Goal: Task Accomplishment & Management: Manage account settings

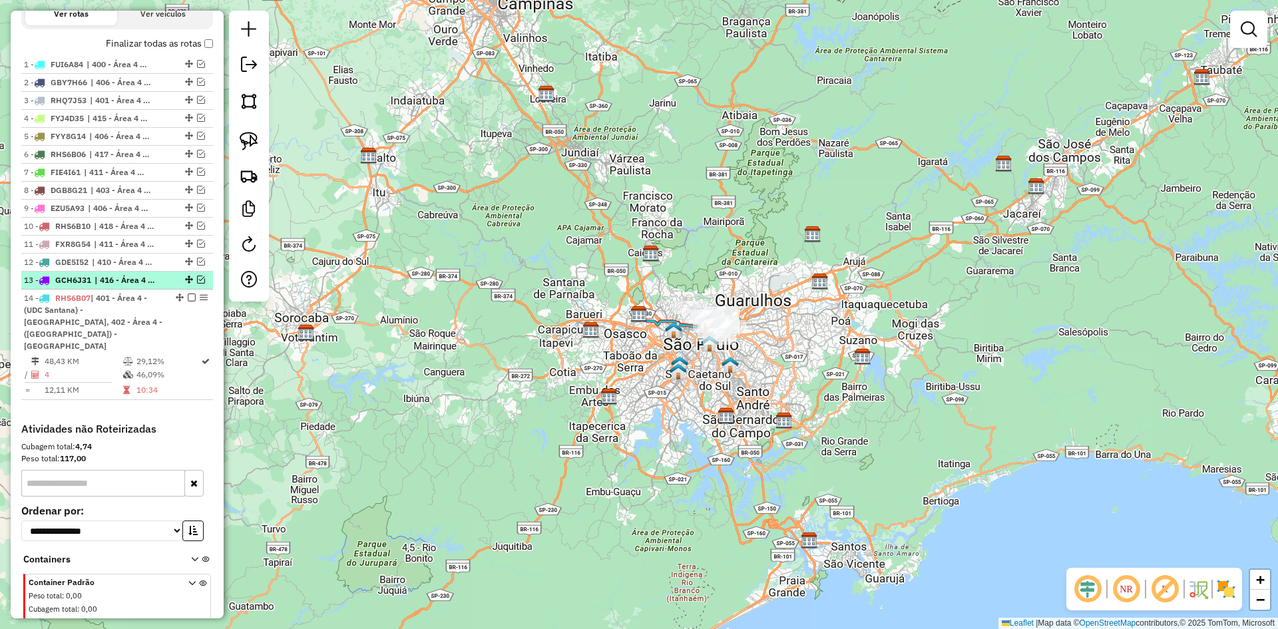
scroll to position [497, 0]
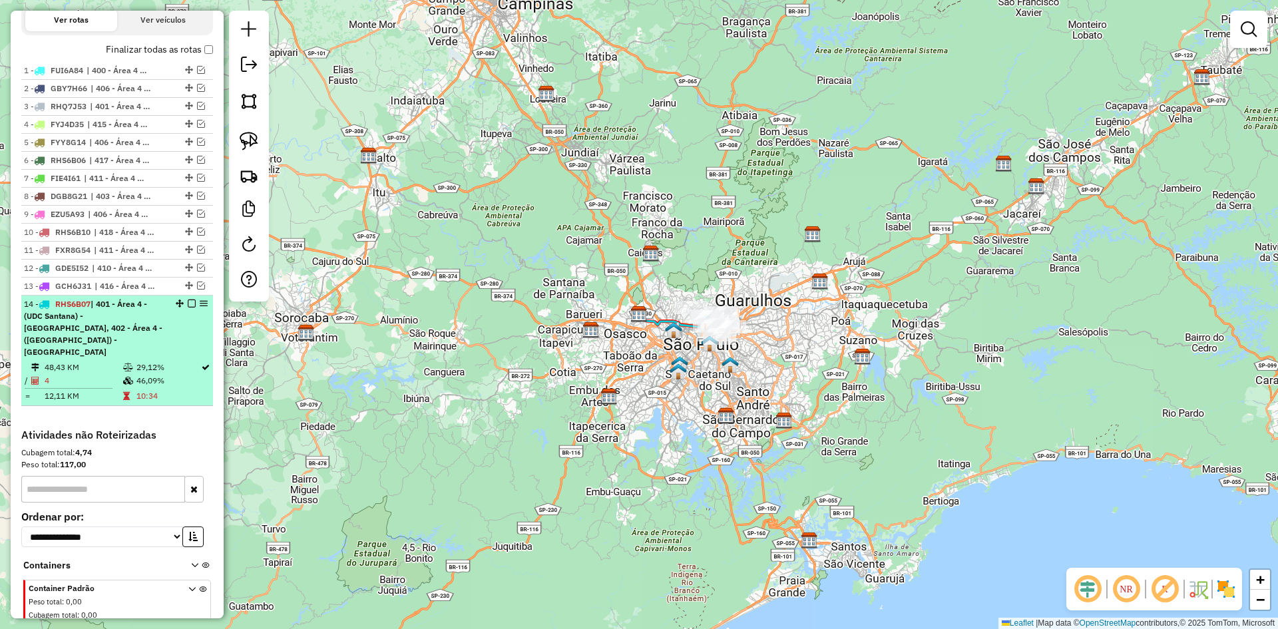
click at [192, 322] on div "14 - RHS6B07 | 401 - Área 4 - ([GEOGRAPHIC_DATA]) - [GEOGRAPHIC_DATA], 402 - Ár…" at bounding box center [117, 328] width 186 height 60
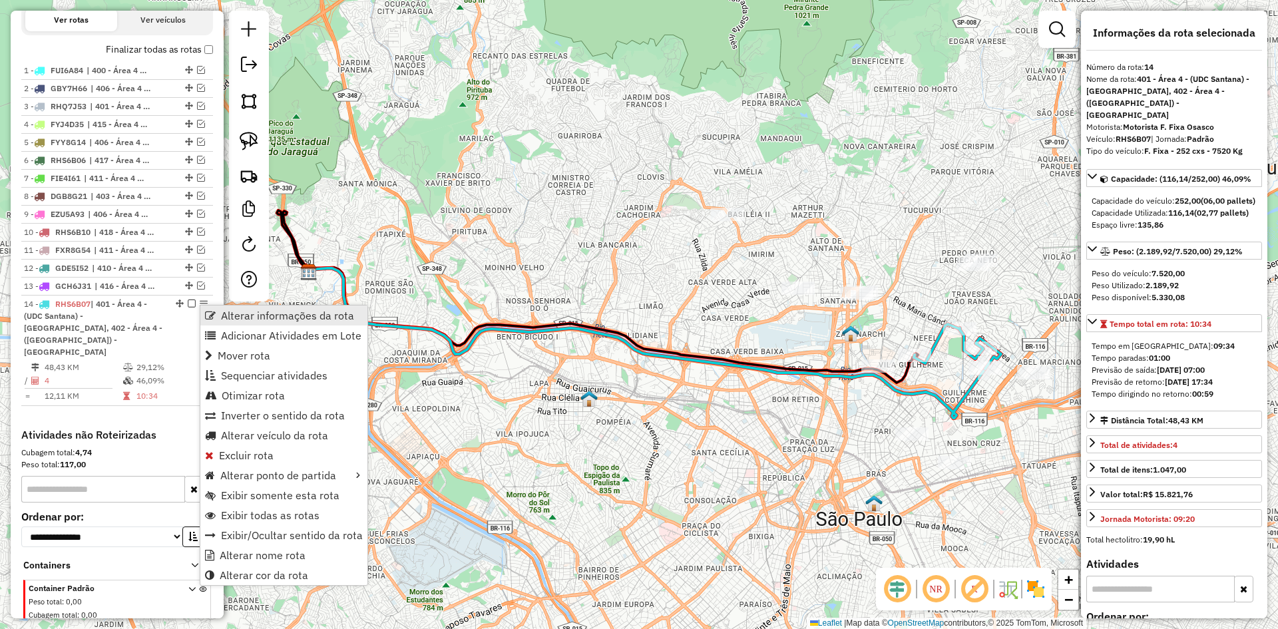
click at [210, 310] on span "Alterar informações da rota" at bounding box center [210, 315] width 11 height 11
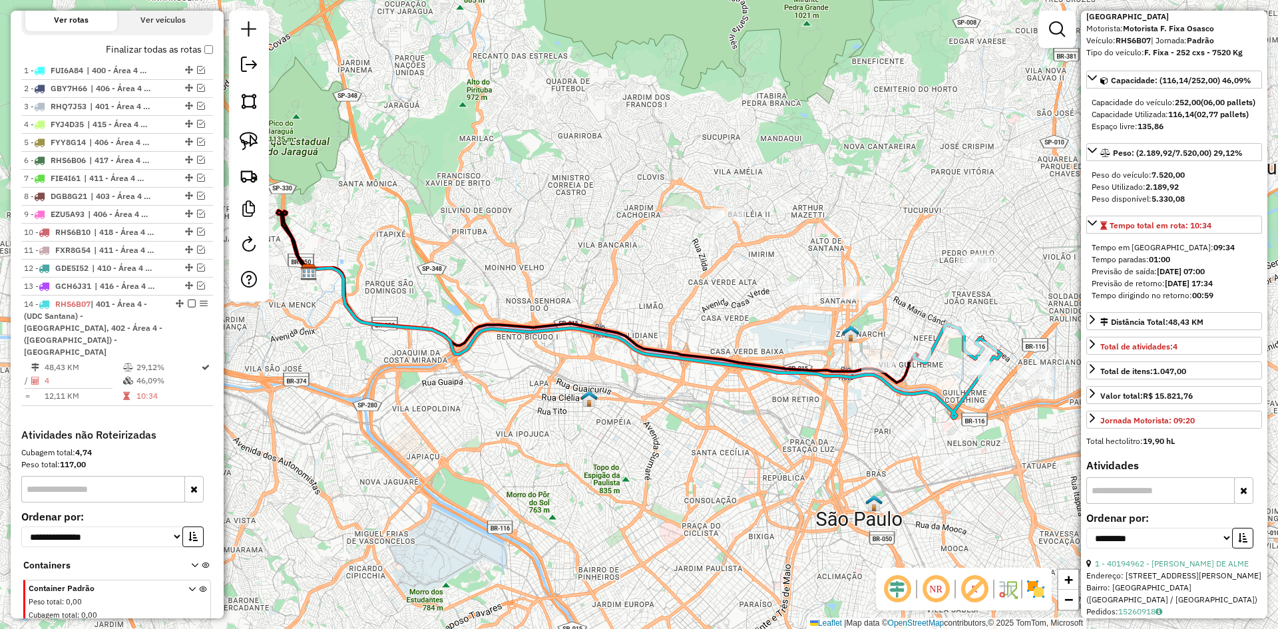
scroll to position [533, 0]
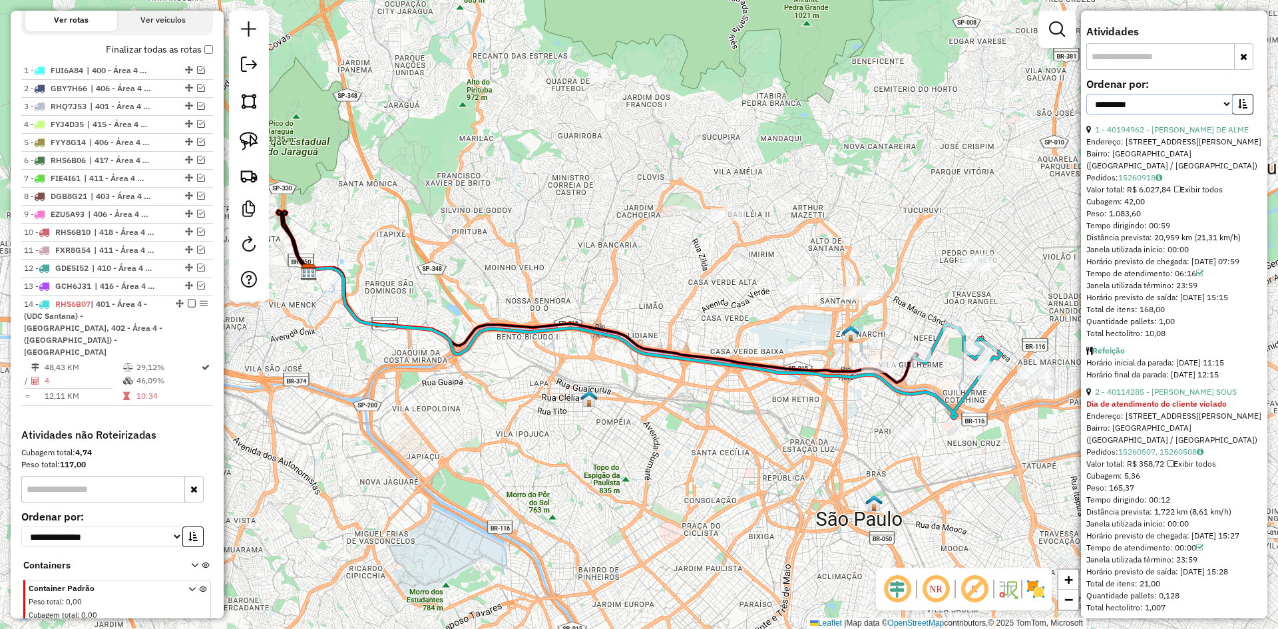
click at [1202, 114] on select "**********" at bounding box center [1160, 104] width 146 height 21
select select "**********"
click at [1087, 106] on select "**********" at bounding box center [1160, 104] width 146 height 21
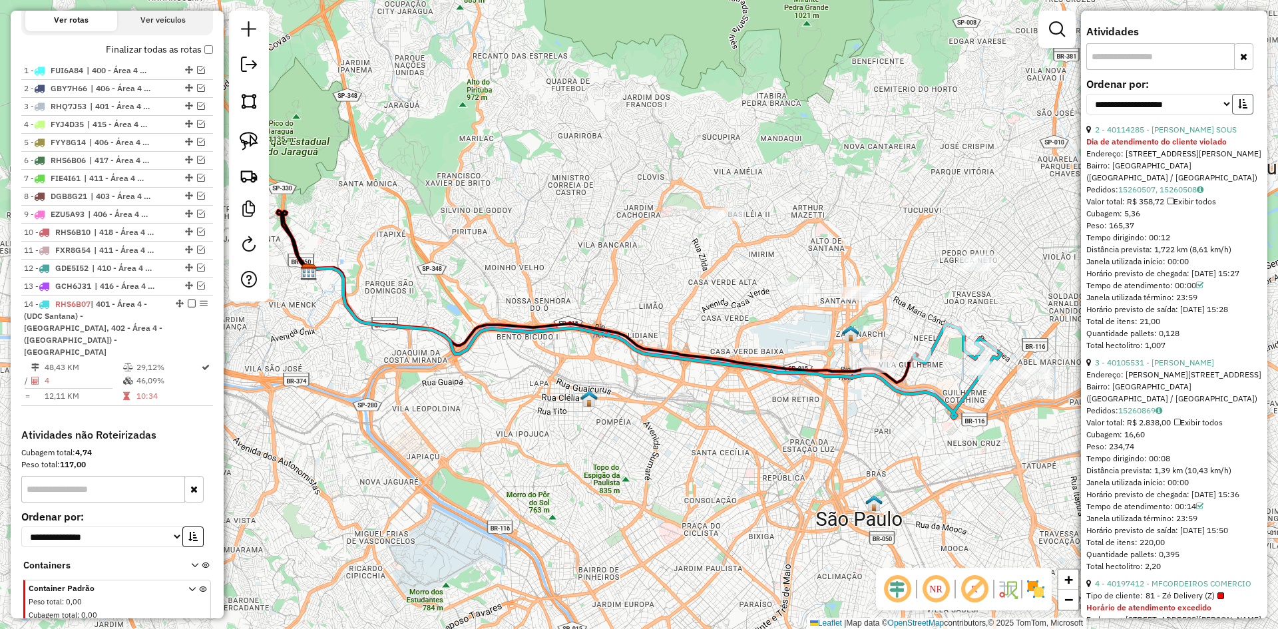
click at [1249, 115] on button "button" at bounding box center [1243, 104] width 21 height 21
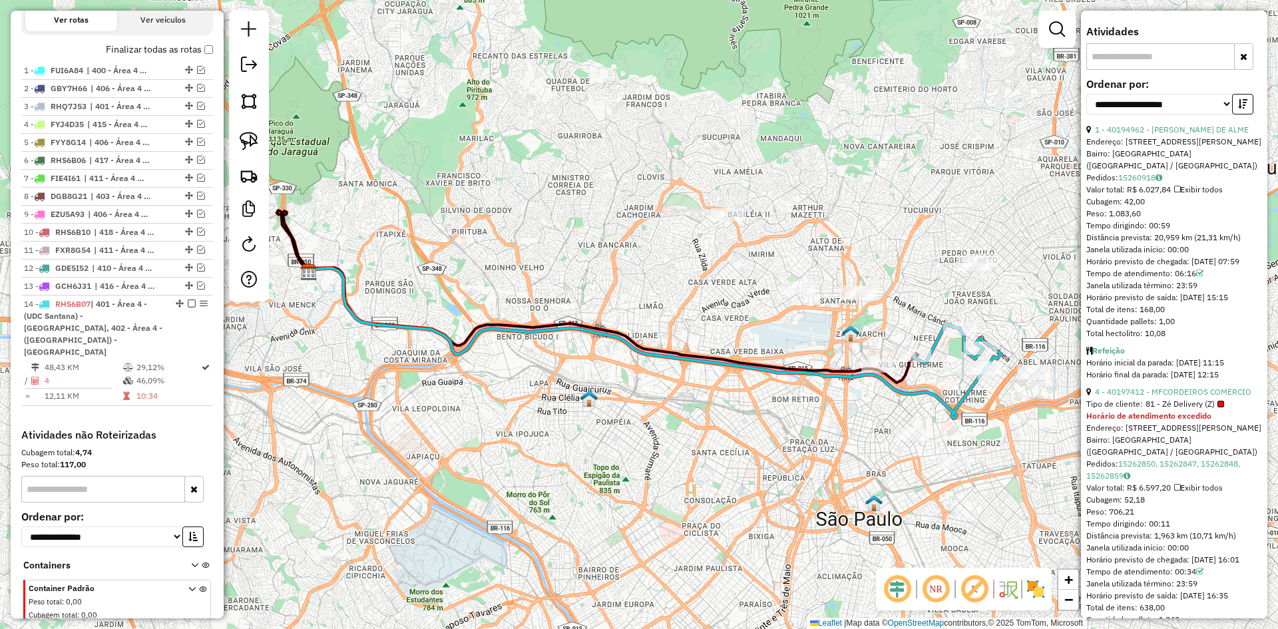
click at [1179, 292] on div "Janela utilizada término: 23:59" at bounding box center [1175, 286] width 176 height 12
click at [1145, 202] on span "Cubagem: 42,00" at bounding box center [1116, 201] width 59 height 10
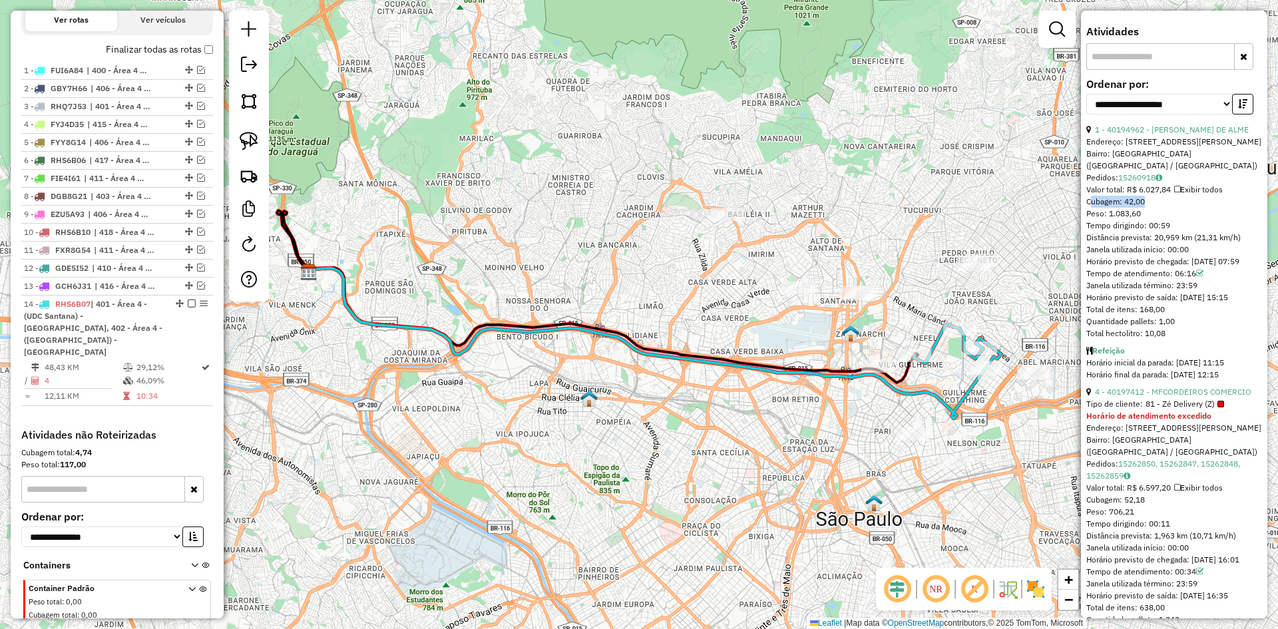
click at [1145, 202] on span "Cubagem: 42,00" at bounding box center [1116, 201] width 59 height 10
click at [1182, 280] on div "Tempo de atendimento: 06:16" at bounding box center [1175, 274] width 176 height 12
click at [1184, 280] on div "Tempo de atendimento: 06:16" at bounding box center [1175, 274] width 176 height 12
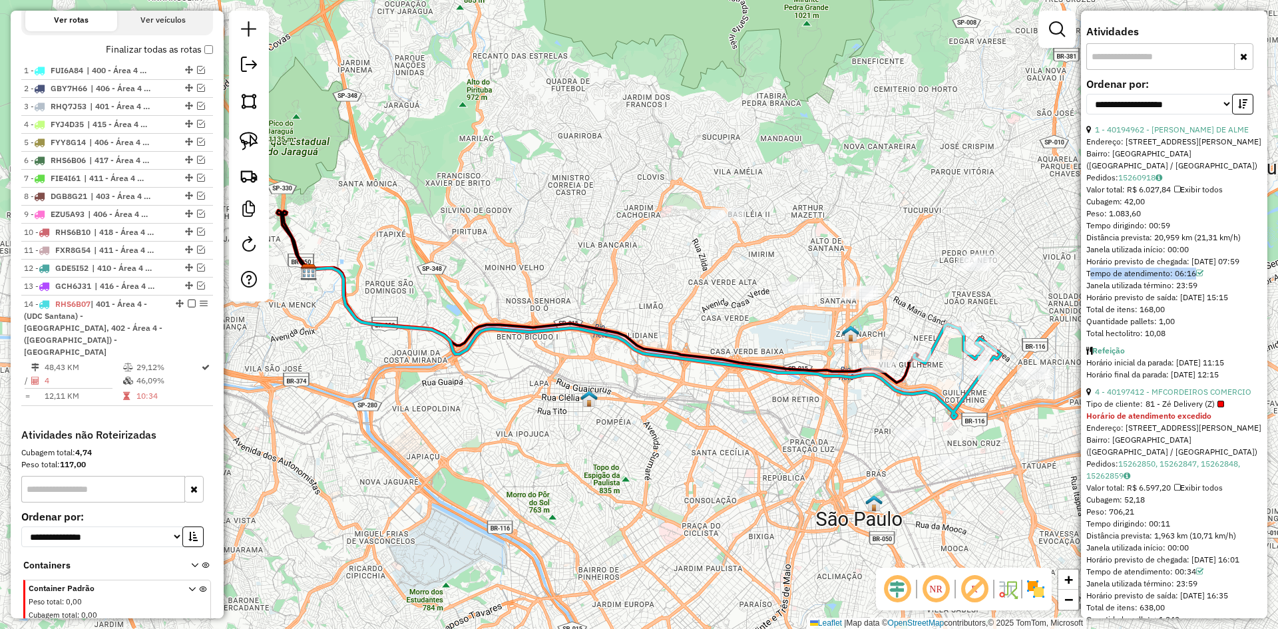
click at [1184, 280] on div "Tempo de atendimento: 06:16" at bounding box center [1175, 274] width 176 height 12
click at [1180, 280] on div "Tempo de atendimento: 06:16" at bounding box center [1175, 274] width 176 height 12
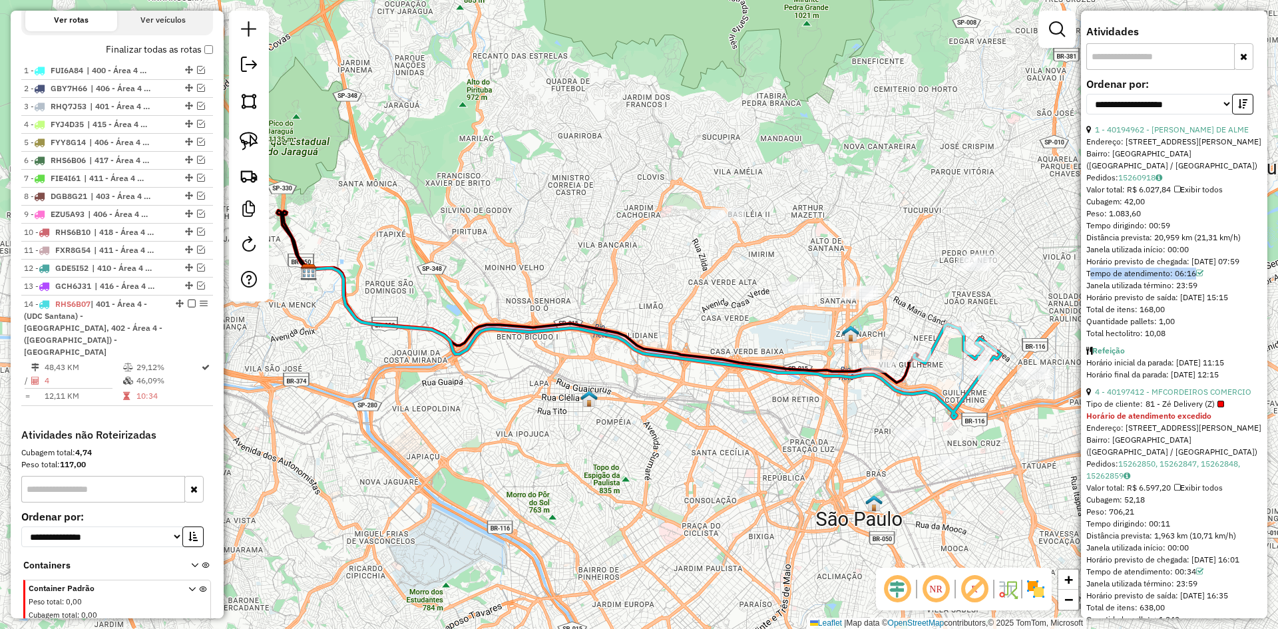
click at [1176, 280] on div "Tempo de atendimento: 06:16" at bounding box center [1175, 274] width 176 height 12
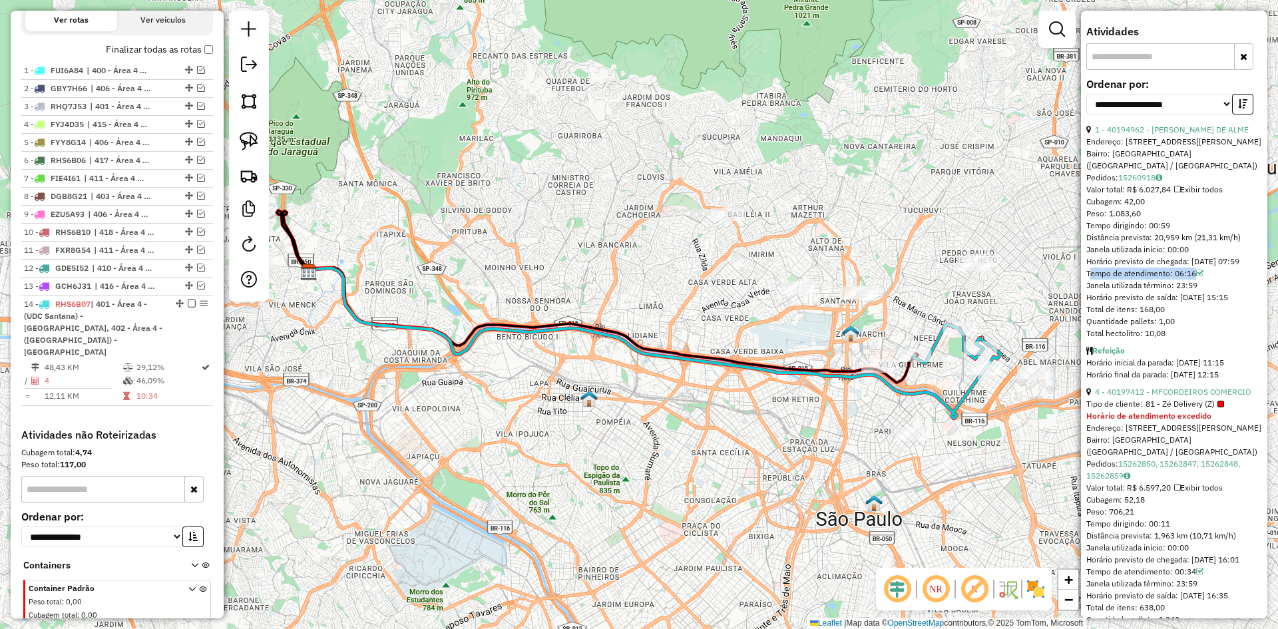
click at [1176, 280] on div "Tempo de atendimento: 06:16" at bounding box center [1175, 274] width 176 height 12
click at [1175, 280] on div "Tempo de atendimento: 06:16" at bounding box center [1175, 274] width 176 height 12
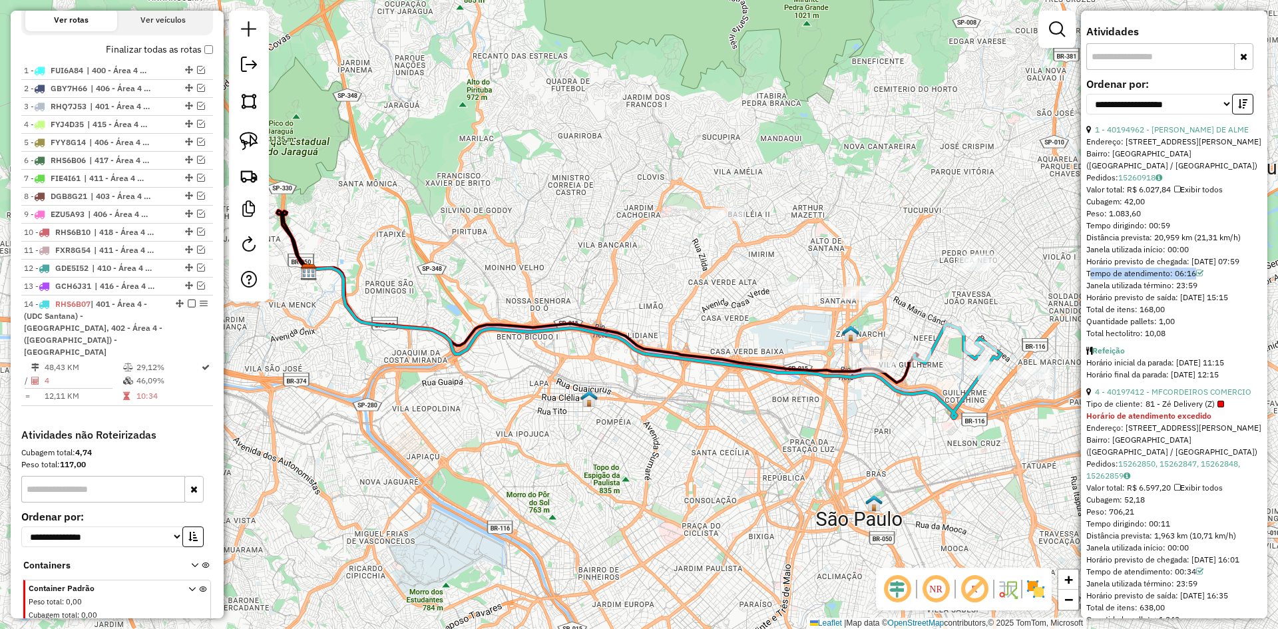
click at [1175, 280] on div "Tempo de atendimento: 06:16" at bounding box center [1175, 274] width 176 height 12
click at [1181, 280] on div "Tempo de atendimento: 06:16" at bounding box center [1175, 274] width 176 height 12
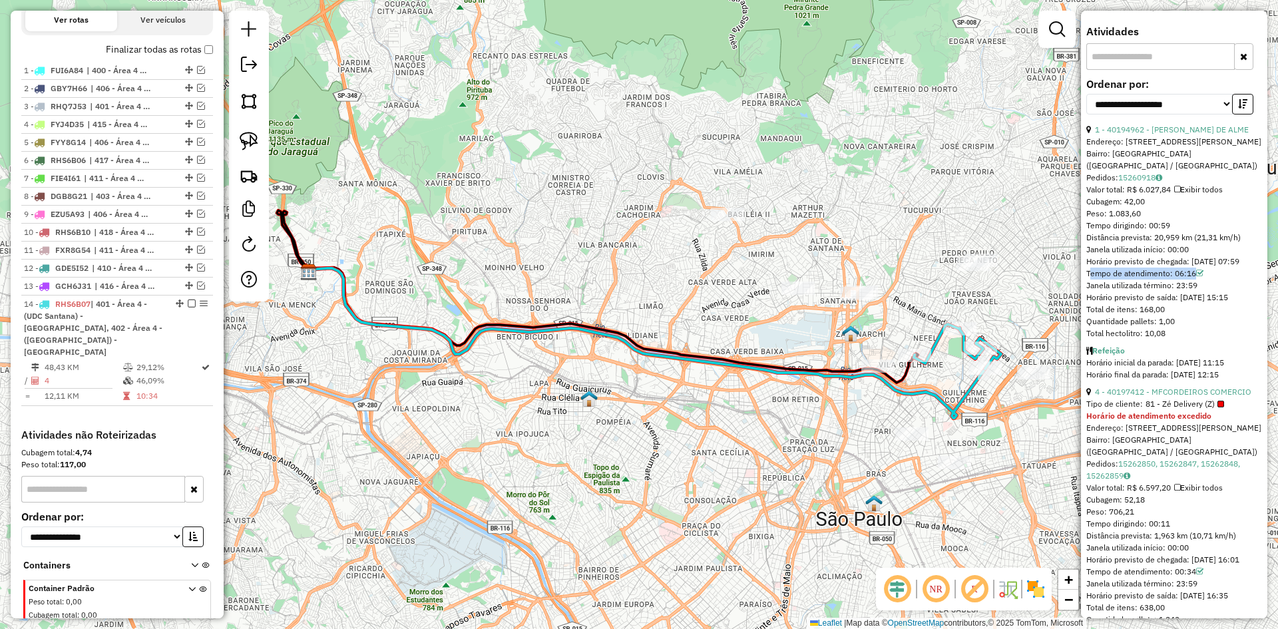
click at [1181, 280] on div "Tempo de atendimento: 06:16" at bounding box center [1175, 274] width 176 height 12
click at [1185, 280] on div "Tempo de atendimento: 06:16" at bounding box center [1175, 274] width 176 height 12
click at [1184, 280] on div "Tempo de atendimento: 06:16" at bounding box center [1175, 274] width 176 height 12
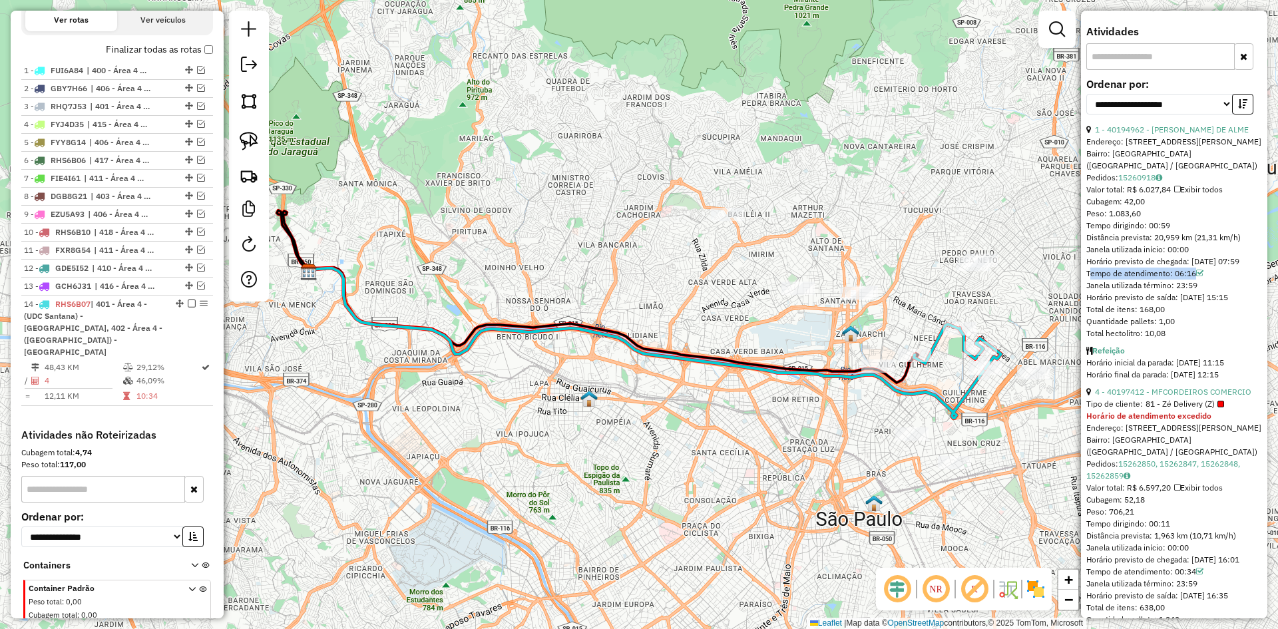
click at [1200, 278] on icon at bounding box center [1200, 274] width 7 height 8
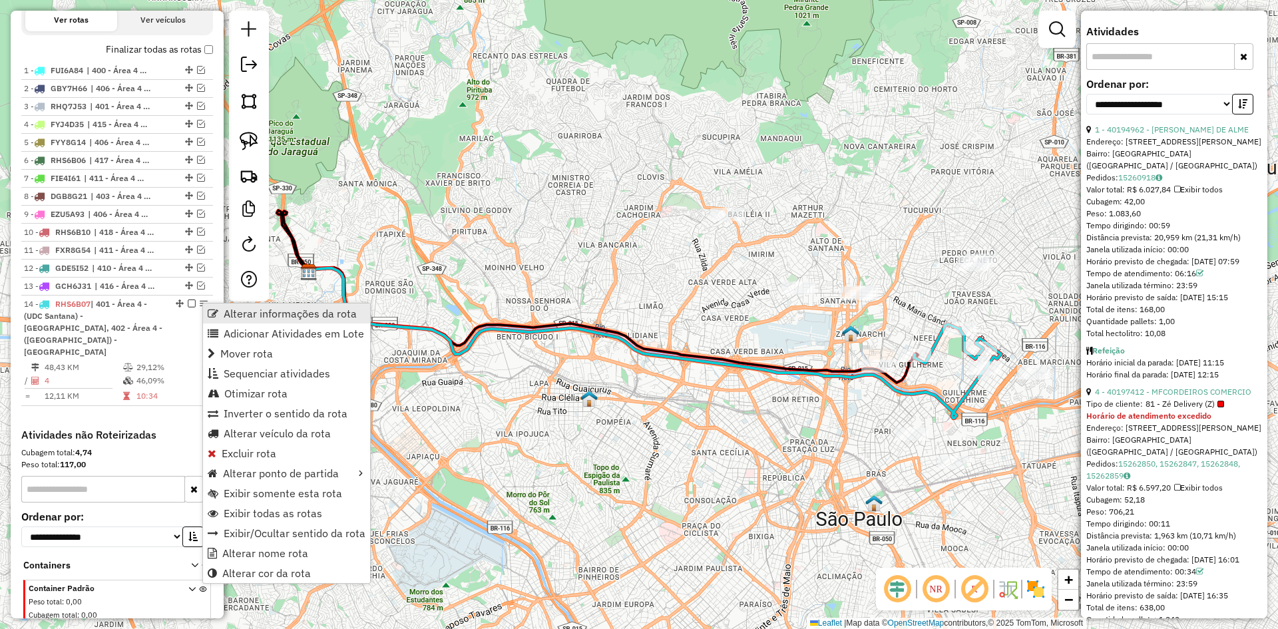
click at [232, 311] on span "Alterar informações da rota" at bounding box center [290, 313] width 133 height 11
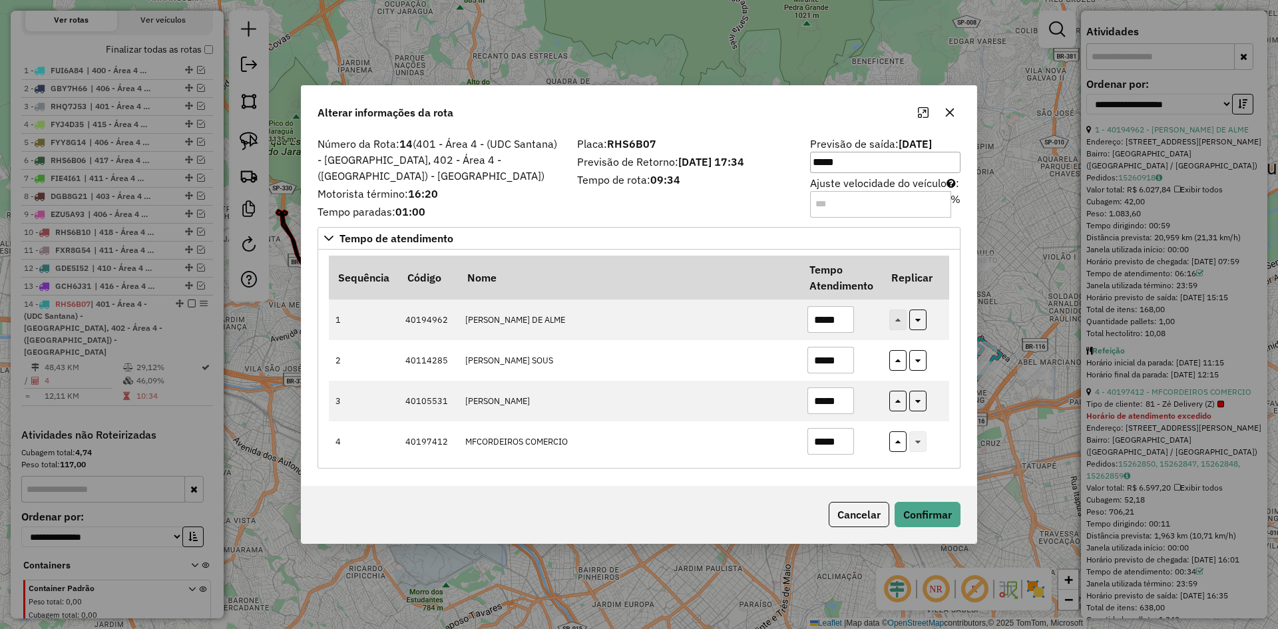
click at [726, 218] on div "Número da Rota: 14 (401 - Área 4 - (UDC Santana) - [GEOGRAPHIC_DATA], 402 - Áre…" at bounding box center [639, 310] width 675 height 353
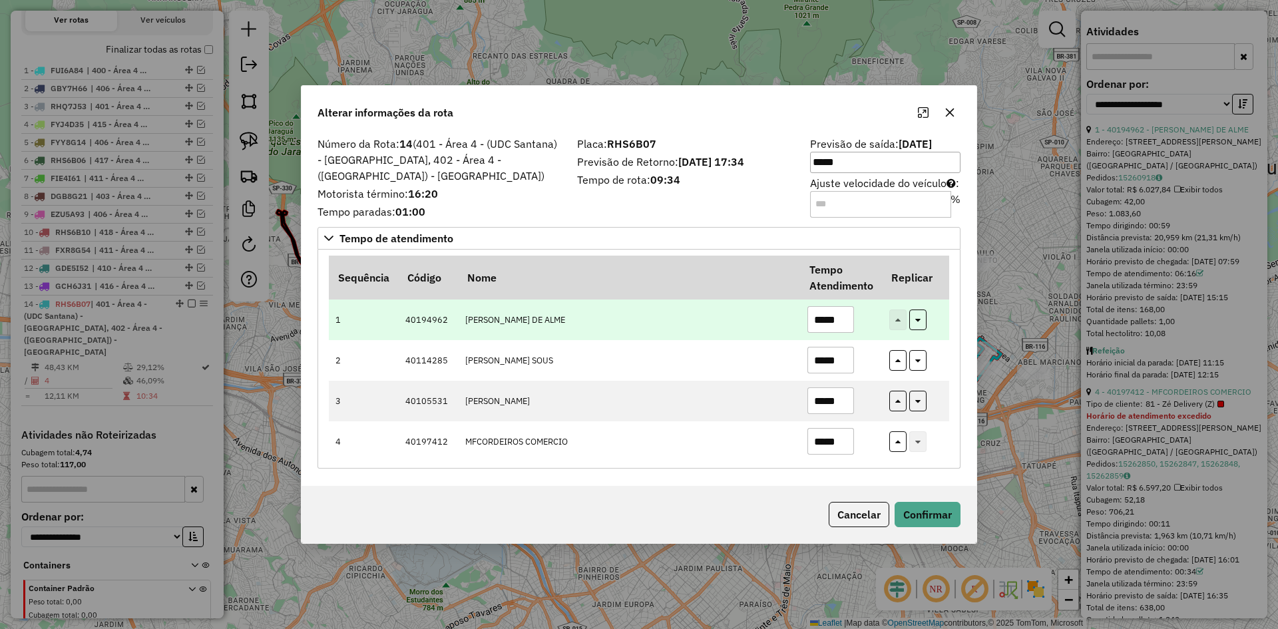
click at [820, 313] on input "*****" at bounding box center [831, 319] width 47 height 27
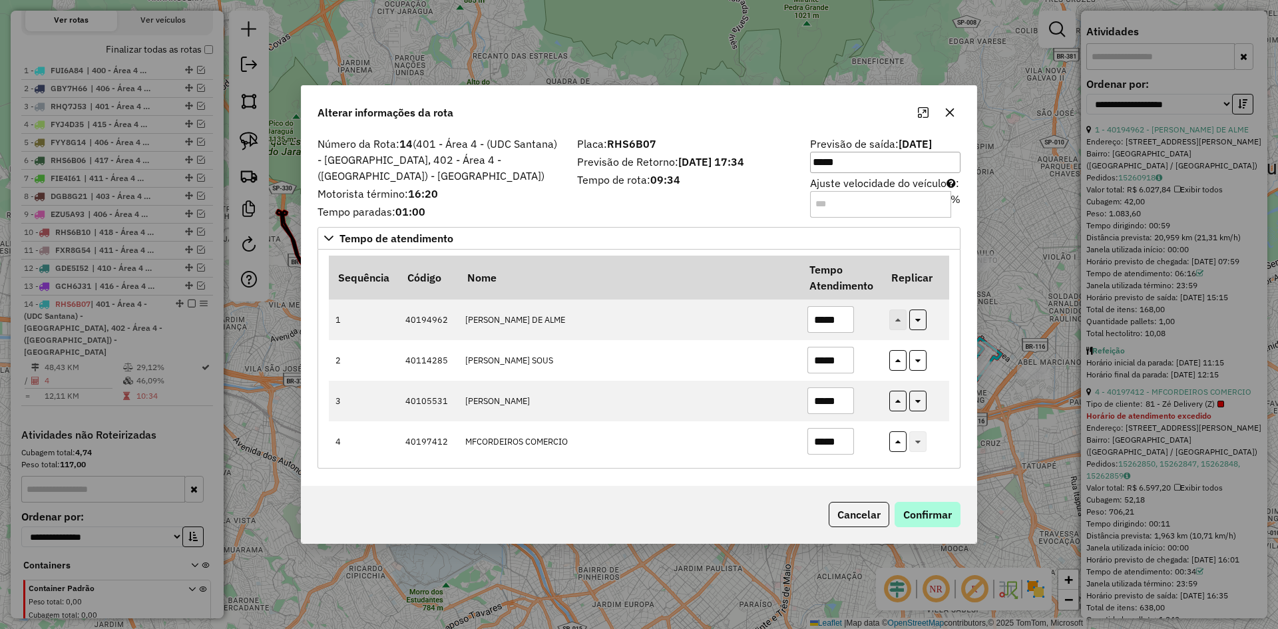
type input "*****"
click at [928, 503] on button "Confirmar" at bounding box center [928, 514] width 66 height 25
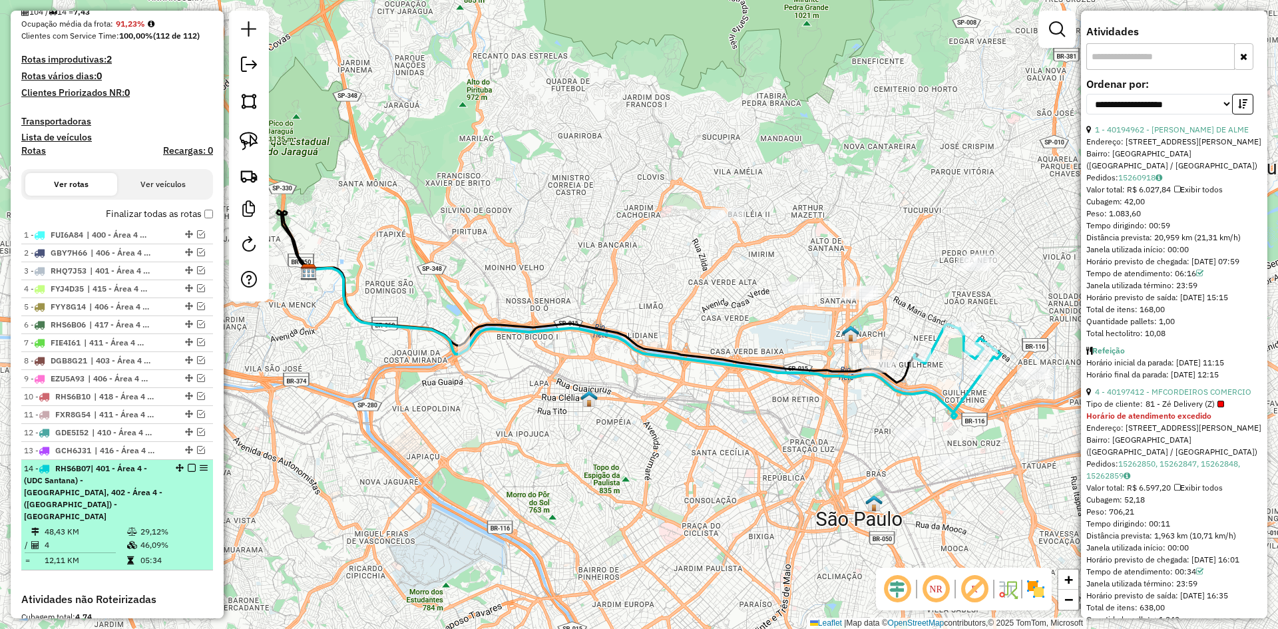
scroll to position [400, 0]
